Goal: Task Accomplishment & Management: Manage account settings

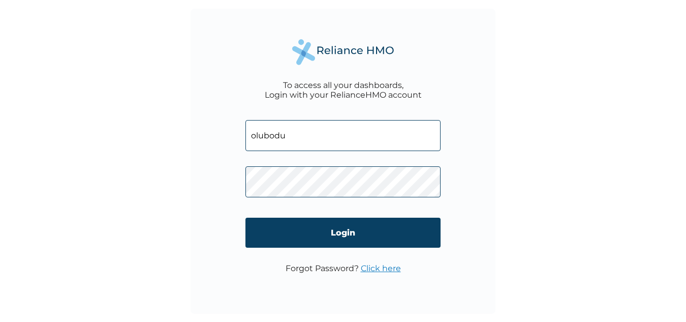
type input "[EMAIL_ADDRESS][DOMAIN_NAME]"
click at [377, 271] on link "Click here" at bounding box center [381, 268] width 40 height 10
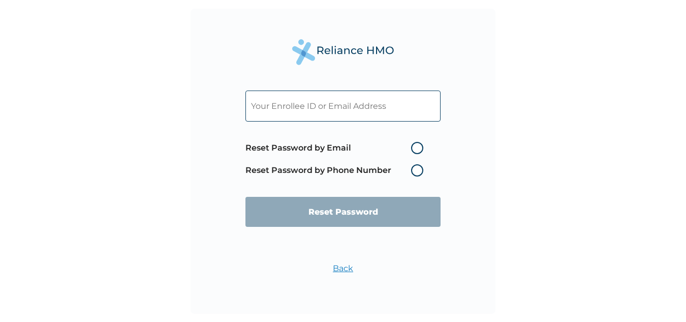
click at [415, 152] on label "Reset Password by Email" at bounding box center [337, 148] width 183 height 12
click at [413, 152] on input "Reset Password by Email" at bounding box center [405, 148] width 16 height 16
radio input "true"
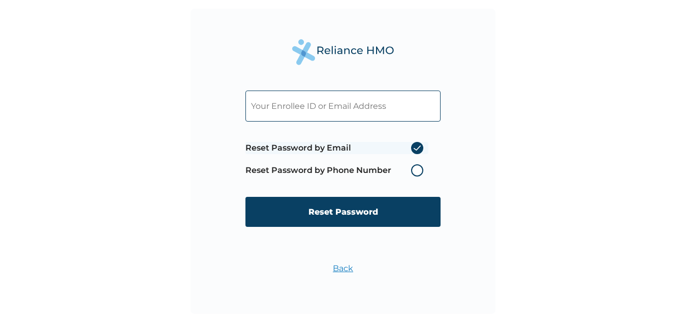
click at [392, 109] on input "text" at bounding box center [343, 106] width 195 height 31
type input "TBC/10054/B"
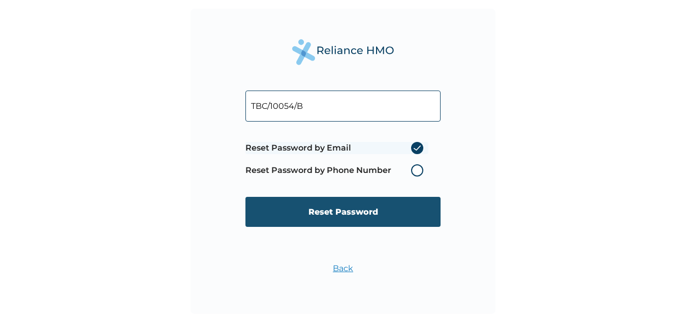
click at [313, 211] on input "Reset Password" at bounding box center [343, 212] width 195 height 30
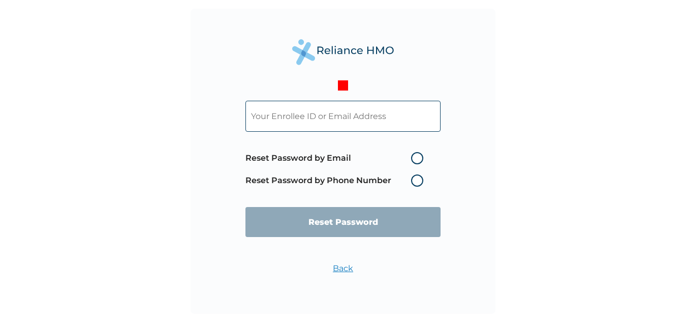
click at [397, 122] on input "text" at bounding box center [343, 116] width 195 height 31
type input "TBC/10054/B"
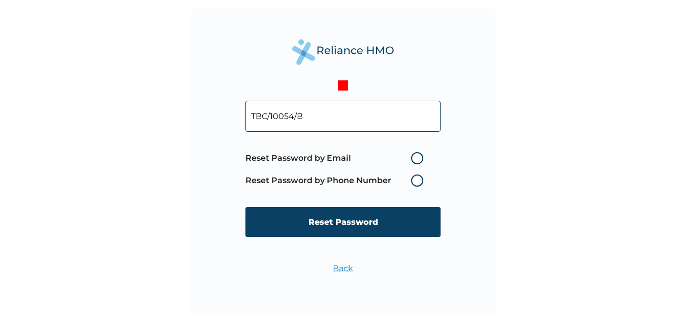
click at [414, 183] on label "Reset Password by Phone Number" at bounding box center [337, 180] width 183 height 12
click at [417, 178] on label "Reset Password by Phone Number" at bounding box center [337, 180] width 183 height 12
click at [421, 162] on label "Reset Password by Email" at bounding box center [337, 158] width 183 height 12
click at [413, 162] on input "Reset Password by Email" at bounding box center [405, 158] width 16 height 16
radio input "true"
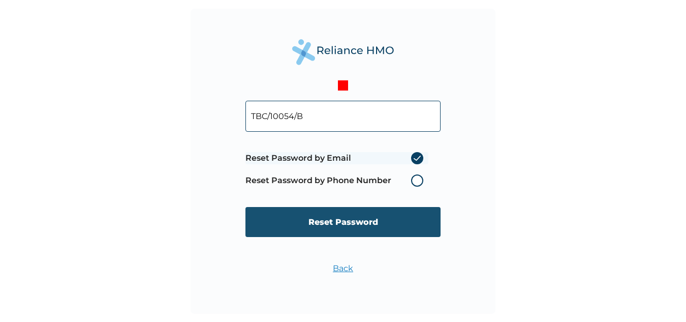
click at [353, 222] on input "Reset Password" at bounding box center [343, 222] width 195 height 30
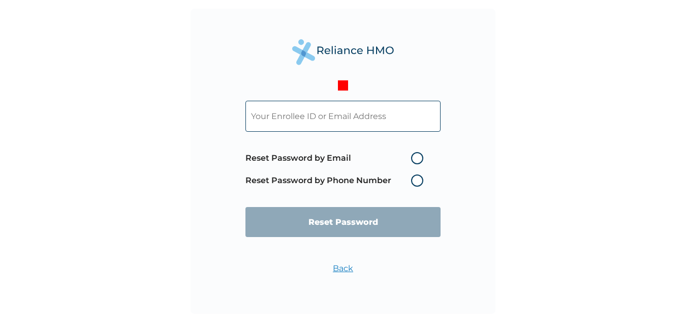
click at [392, 124] on input "text" at bounding box center [343, 116] width 195 height 31
type input "TBC/10054/B"
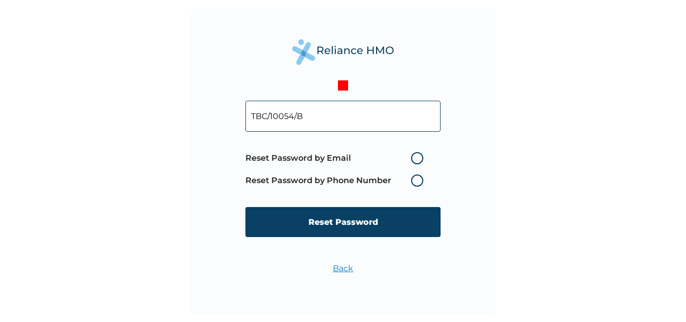
click at [420, 181] on label "Reset Password by Phone Number" at bounding box center [337, 180] width 183 height 12
click at [416, 183] on label "Reset Password by Phone Number" at bounding box center [337, 180] width 183 height 12
click at [421, 157] on label "Reset Password by Email" at bounding box center [337, 158] width 183 height 12
click at [413, 157] on input "Reset Password by Email" at bounding box center [405, 158] width 16 height 16
radio input "true"
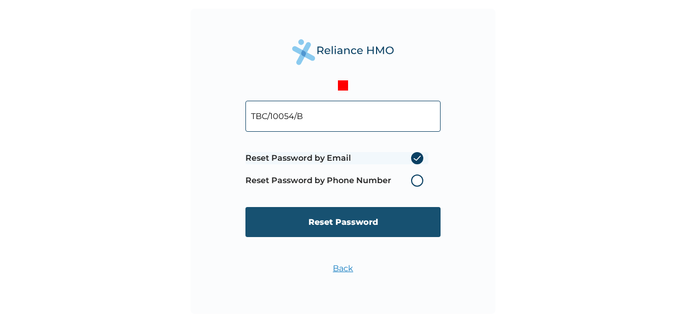
click at [352, 222] on input "Reset Password" at bounding box center [343, 222] width 195 height 30
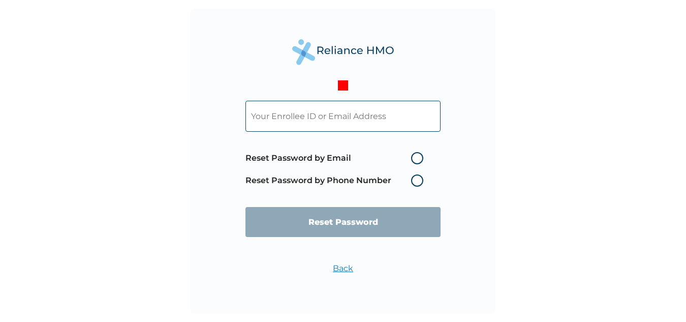
click at [404, 116] on input "text" at bounding box center [343, 116] width 195 height 31
type input "TBC/10054/B"
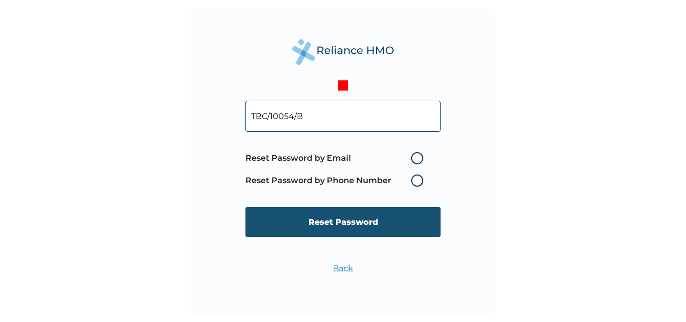
click at [329, 217] on input "Reset Password" at bounding box center [343, 222] width 195 height 30
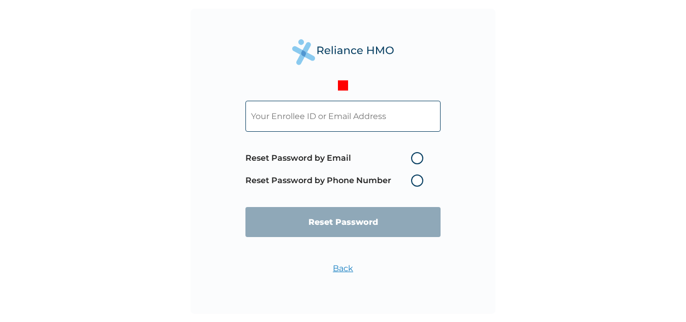
click at [342, 269] on link "Back" at bounding box center [343, 268] width 20 height 10
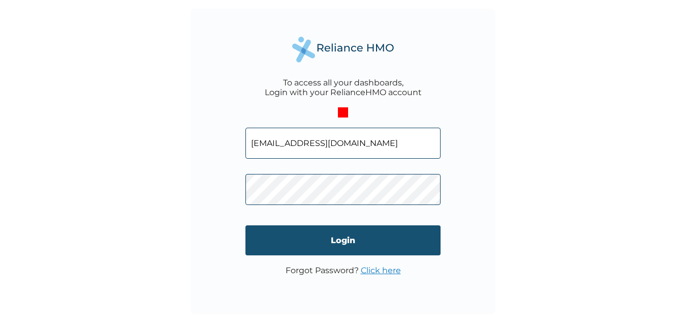
click at [347, 239] on input "Login" at bounding box center [343, 240] width 195 height 30
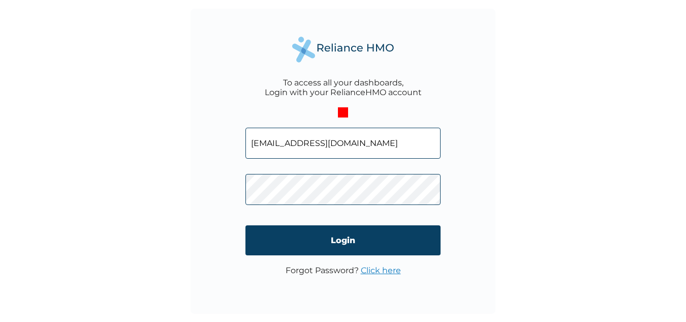
click at [381, 271] on link "Click here" at bounding box center [381, 270] width 40 height 10
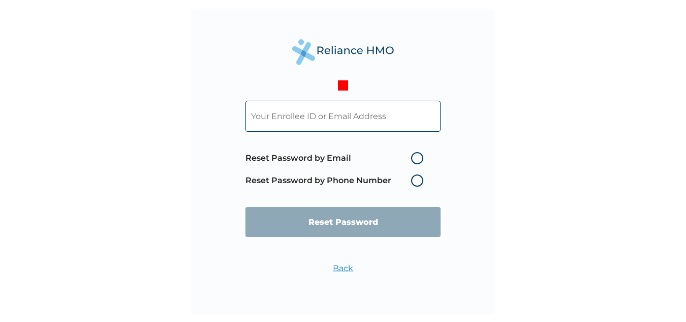
click at [418, 159] on label "Reset Password by Email" at bounding box center [337, 158] width 183 height 12
click at [413, 159] on input "Reset Password by Email" at bounding box center [405, 158] width 16 height 16
radio input "true"
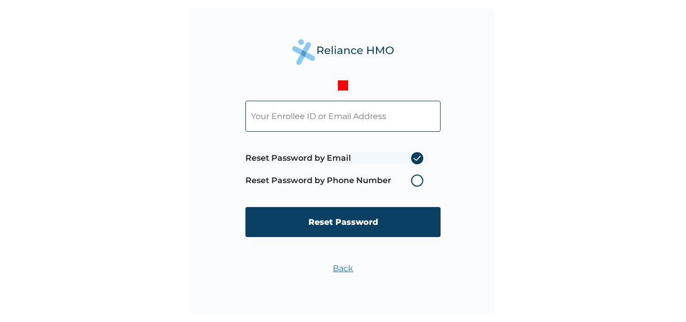
click at [352, 124] on input "text" at bounding box center [343, 116] width 195 height 31
type input "TBC/10054/B"
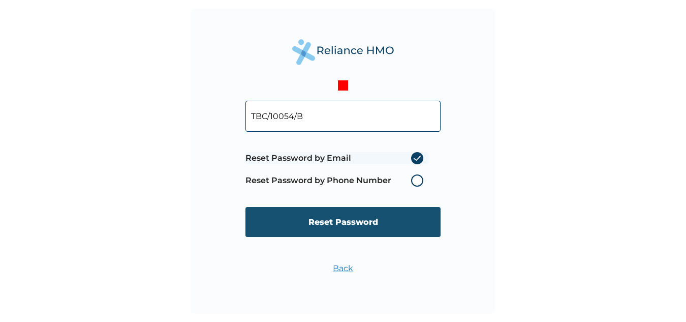
click at [340, 222] on input "Reset Password" at bounding box center [343, 222] width 195 height 30
